Goal: Task Accomplishment & Management: Complete application form

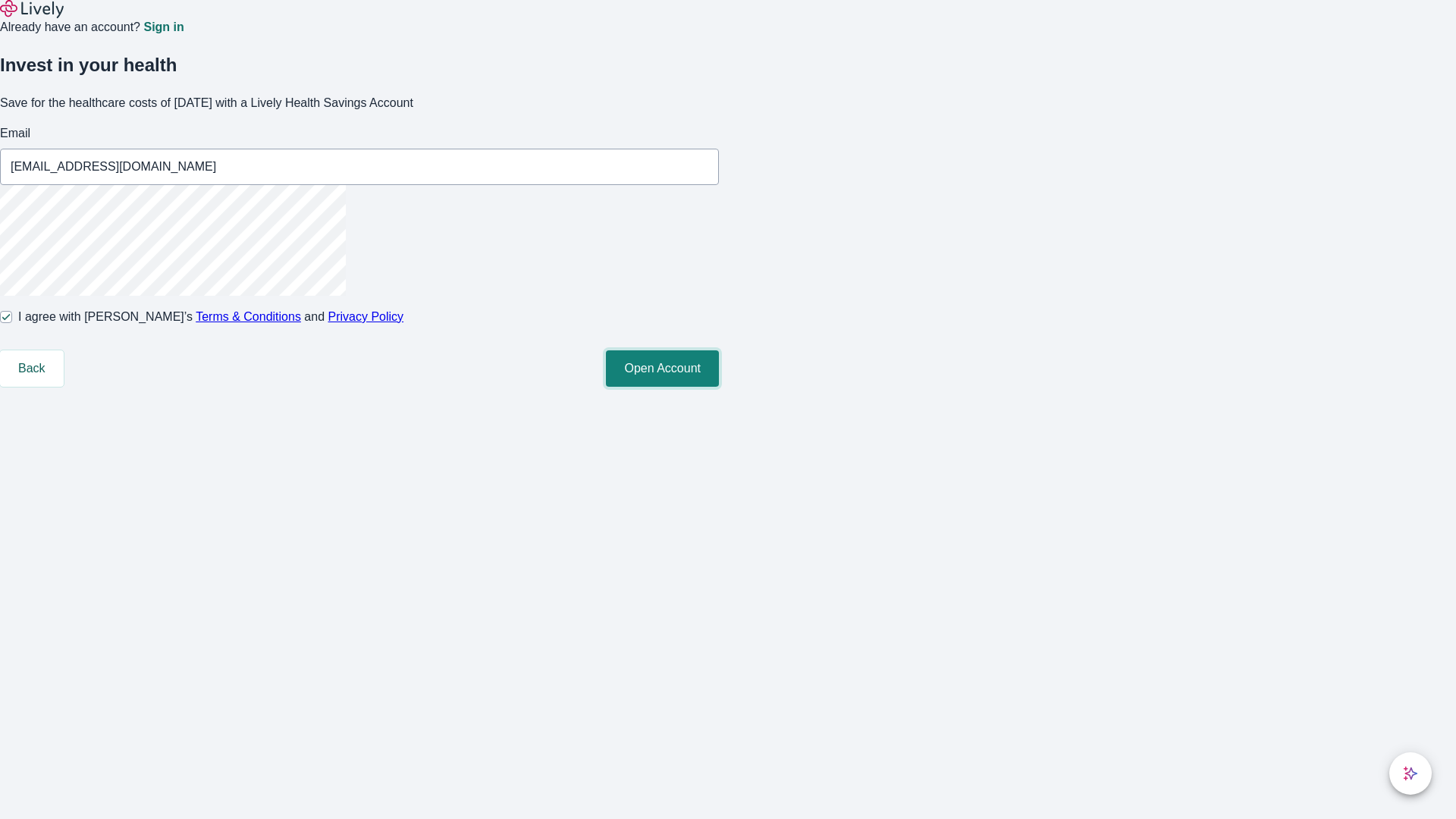
click at [719, 386] on button "Open Account" at bounding box center [661, 368] width 113 height 37
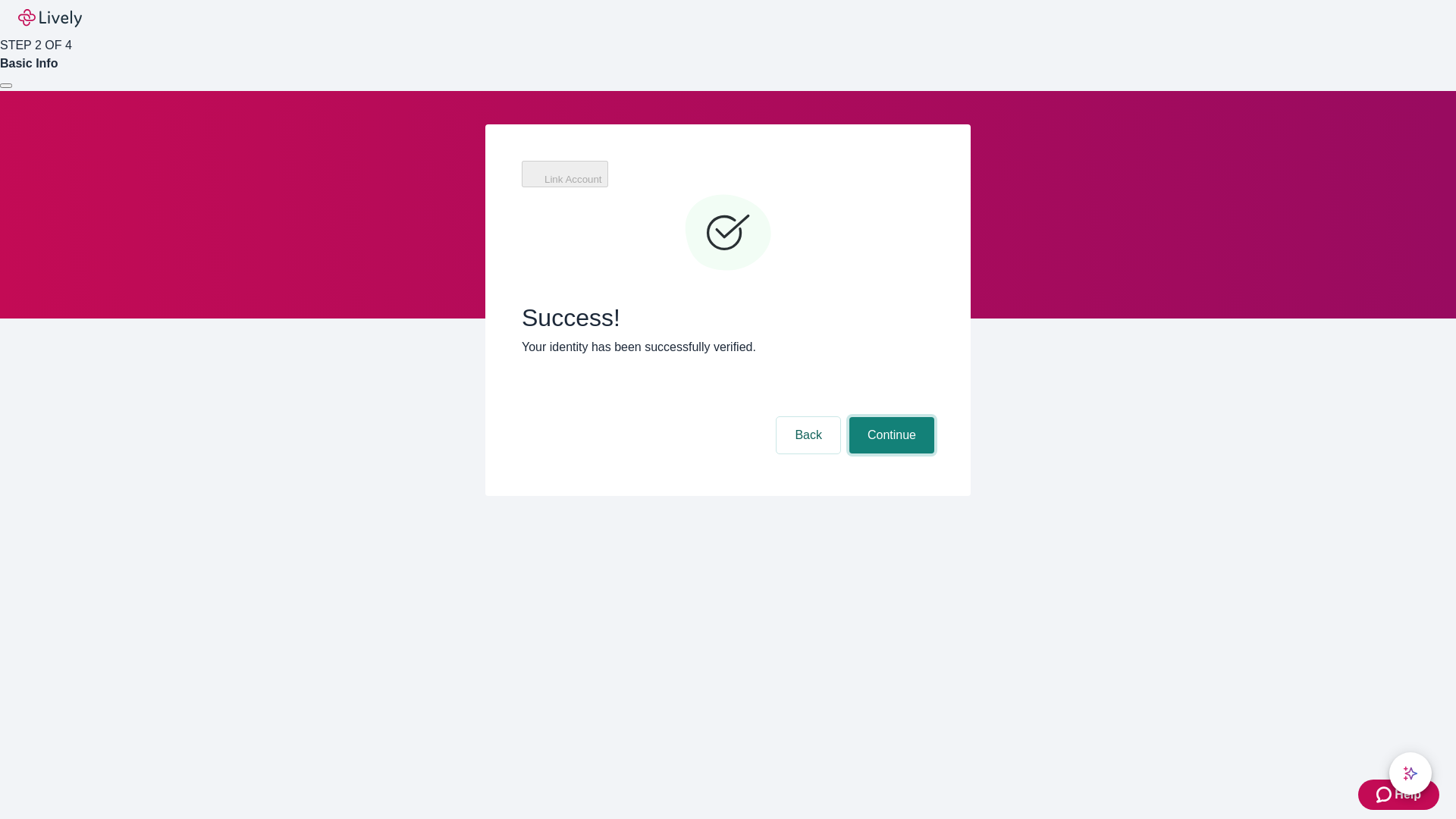
click at [889, 417] on button "Continue" at bounding box center [891, 435] width 85 height 37
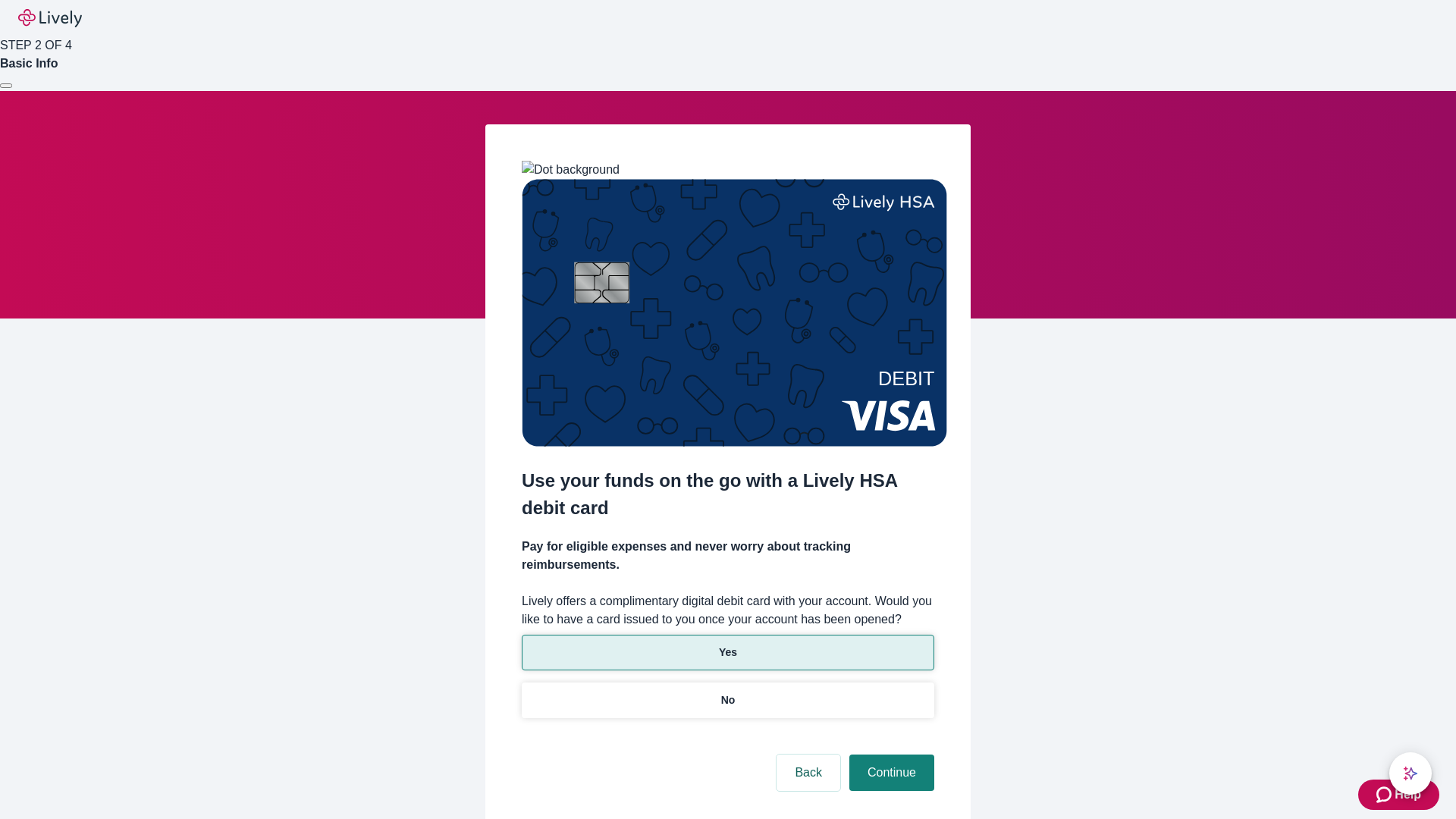
click at [727, 645] on p "Yes" at bounding box center [728, 652] width 18 height 16
click at [889, 754] on button "Continue" at bounding box center [891, 773] width 85 height 37
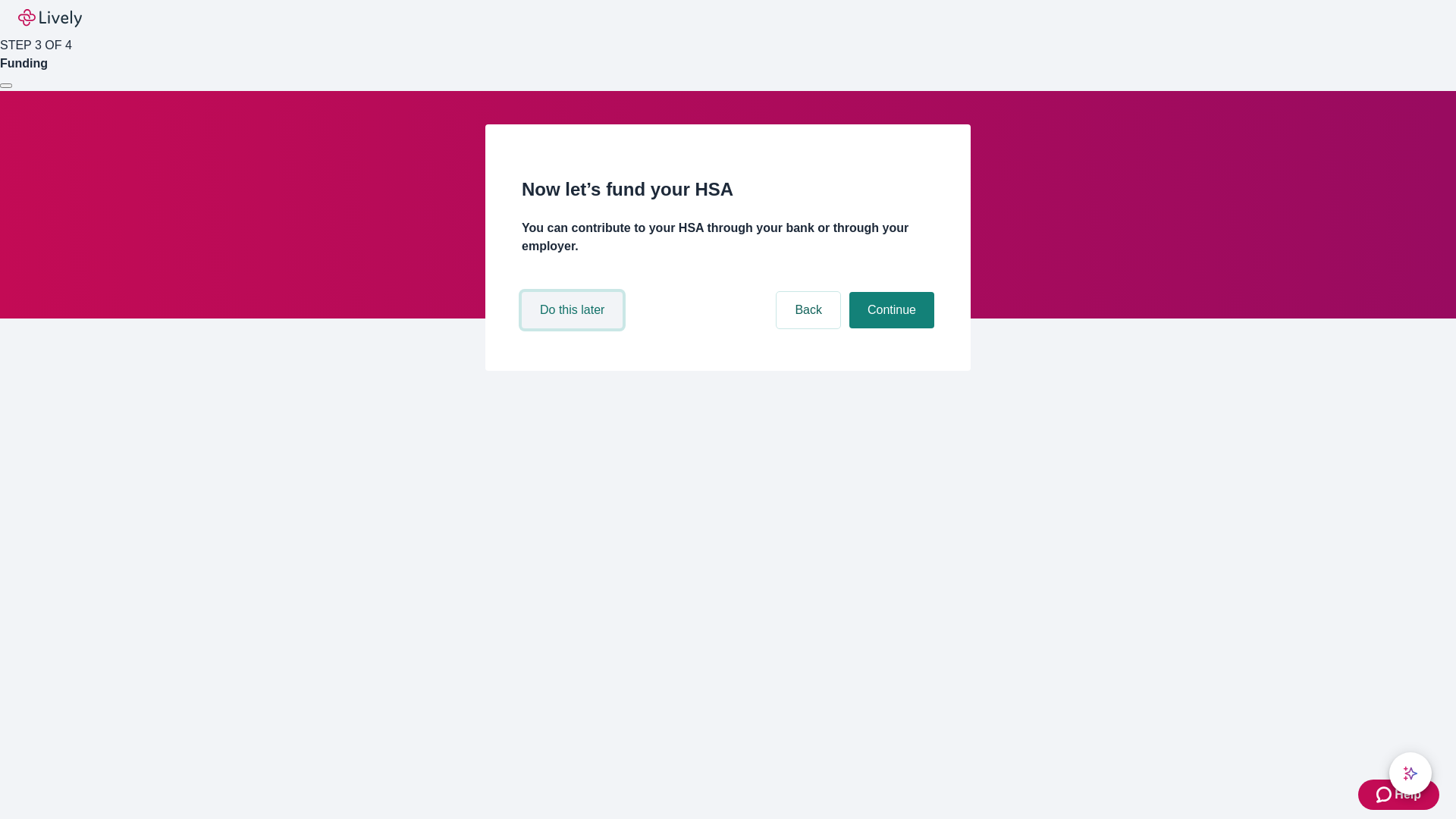
click at [574, 328] on button "Do this later" at bounding box center [572, 311] width 101 height 37
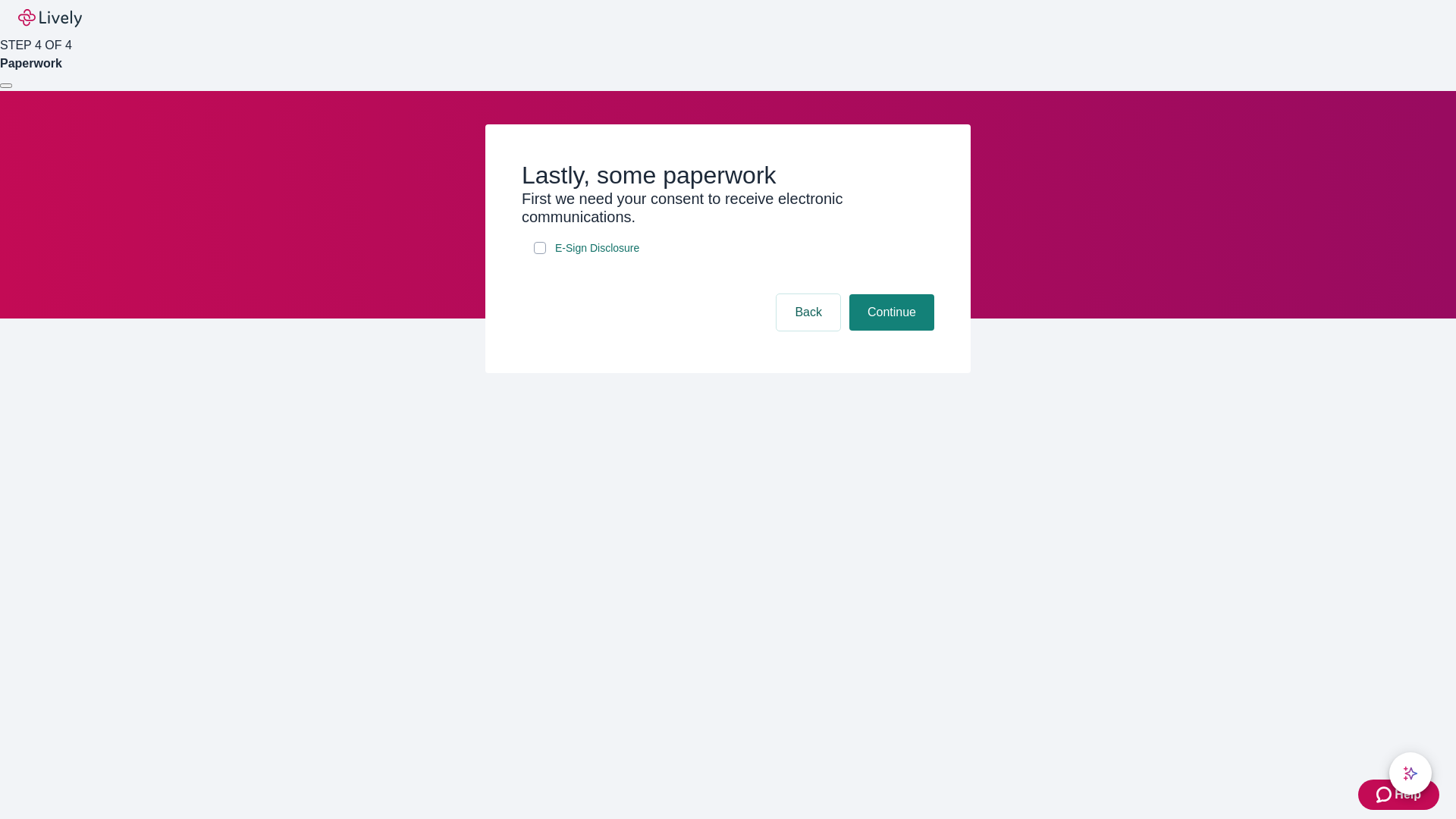
click at [540, 254] on input "E-Sign Disclosure" at bounding box center [540, 248] width 12 height 12
checkbox input "true"
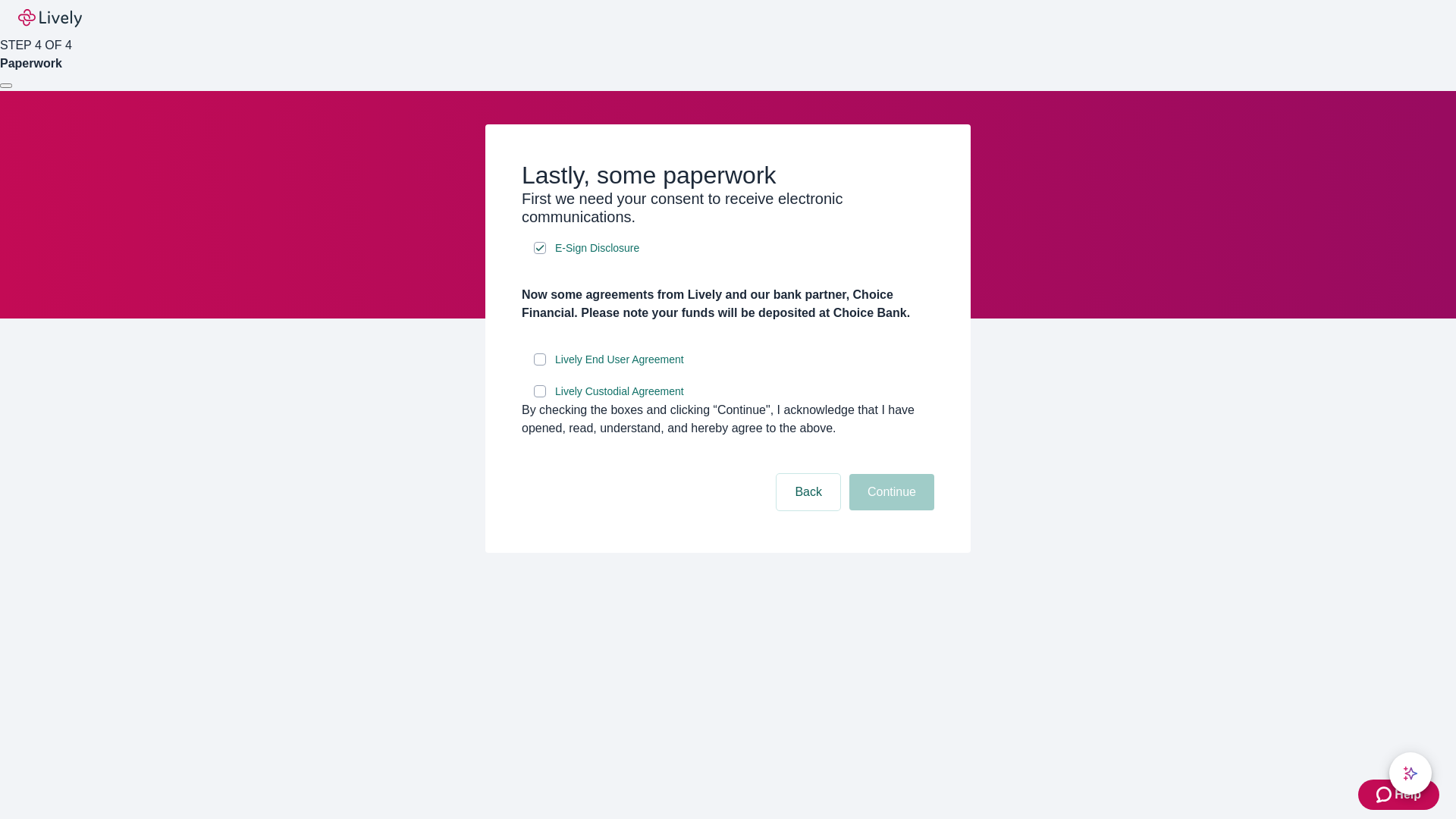
click at [540, 365] on input "Lively End User Agreement" at bounding box center [540, 359] width 12 height 12
checkbox input "true"
click at [540, 397] on input "Lively Custodial Agreement" at bounding box center [540, 391] width 12 height 12
checkbox input "true"
click at [889, 510] on button "Continue" at bounding box center [891, 492] width 85 height 37
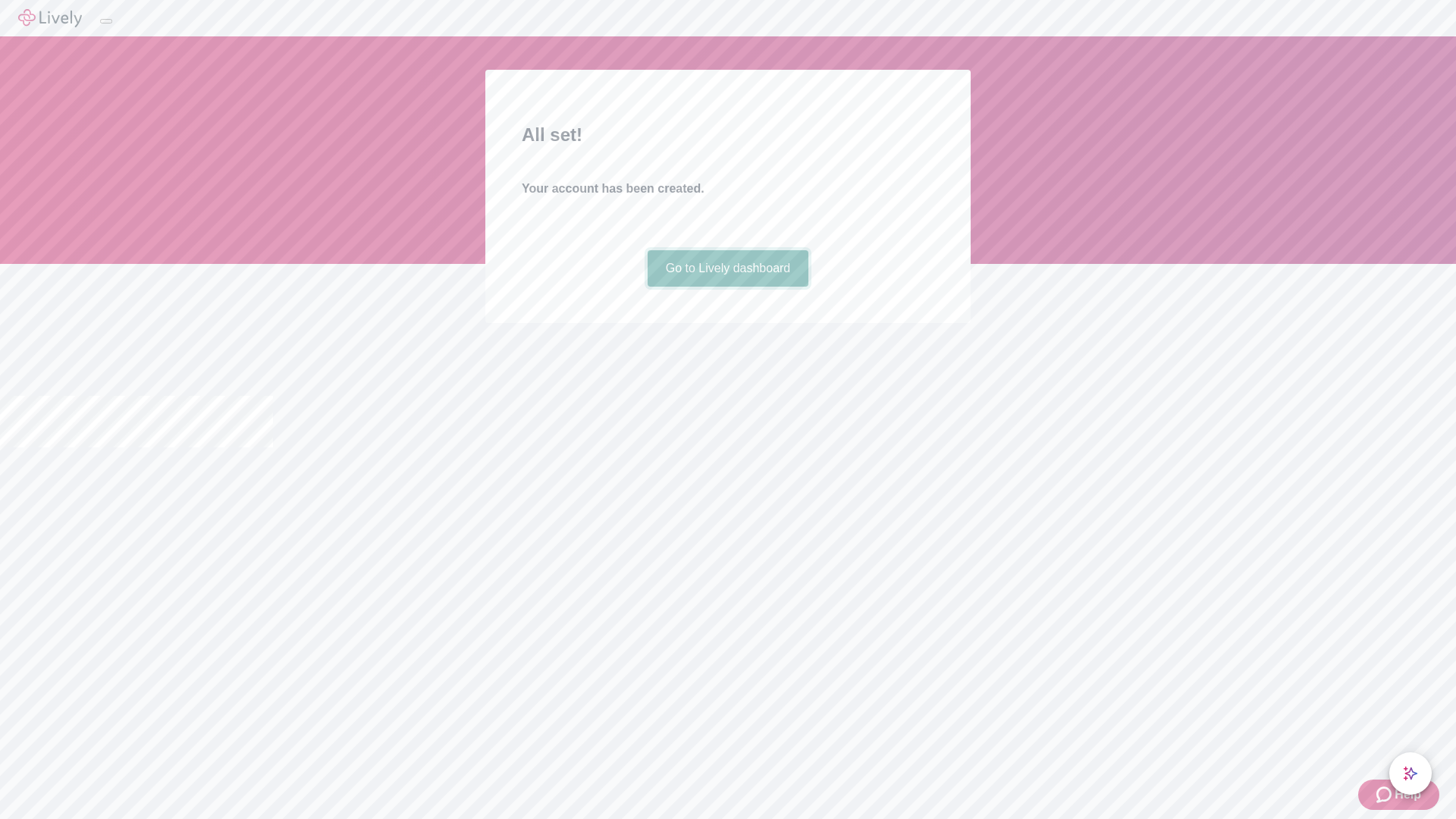
click at [727, 286] on link "Go to Lively dashboard" at bounding box center [728, 269] width 161 height 37
